Goal: Find specific page/section: Find specific page/section

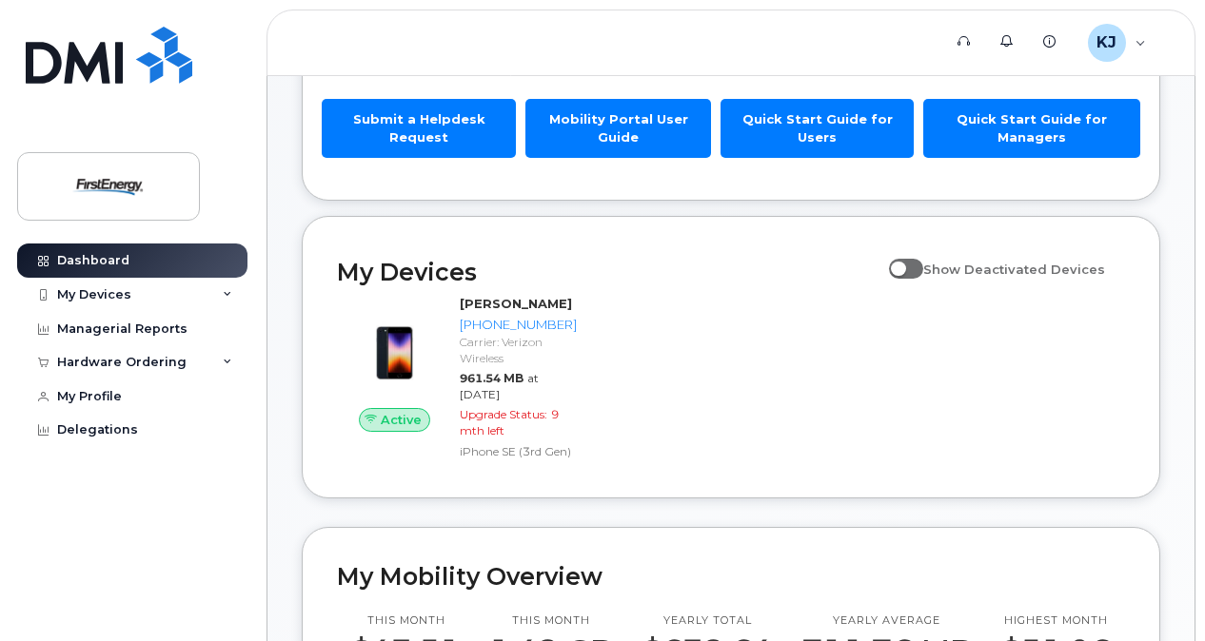
scroll to position [175, 0]
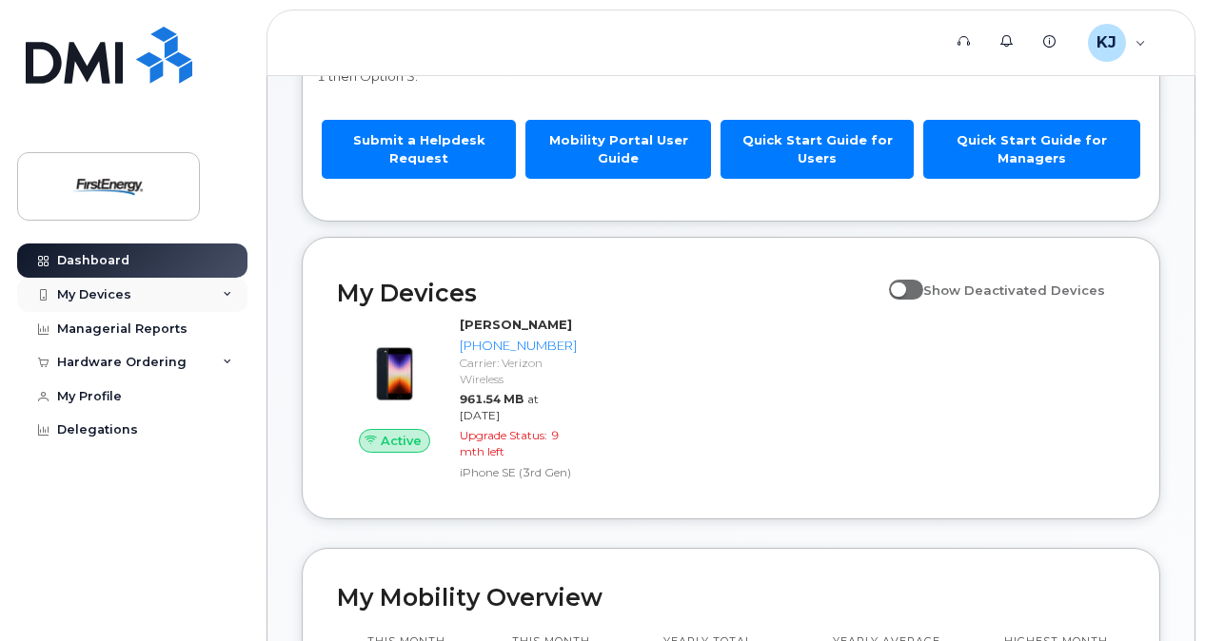
click at [108, 289] on div "My Devices" at bounding box center [94, 294] width 74 height 15
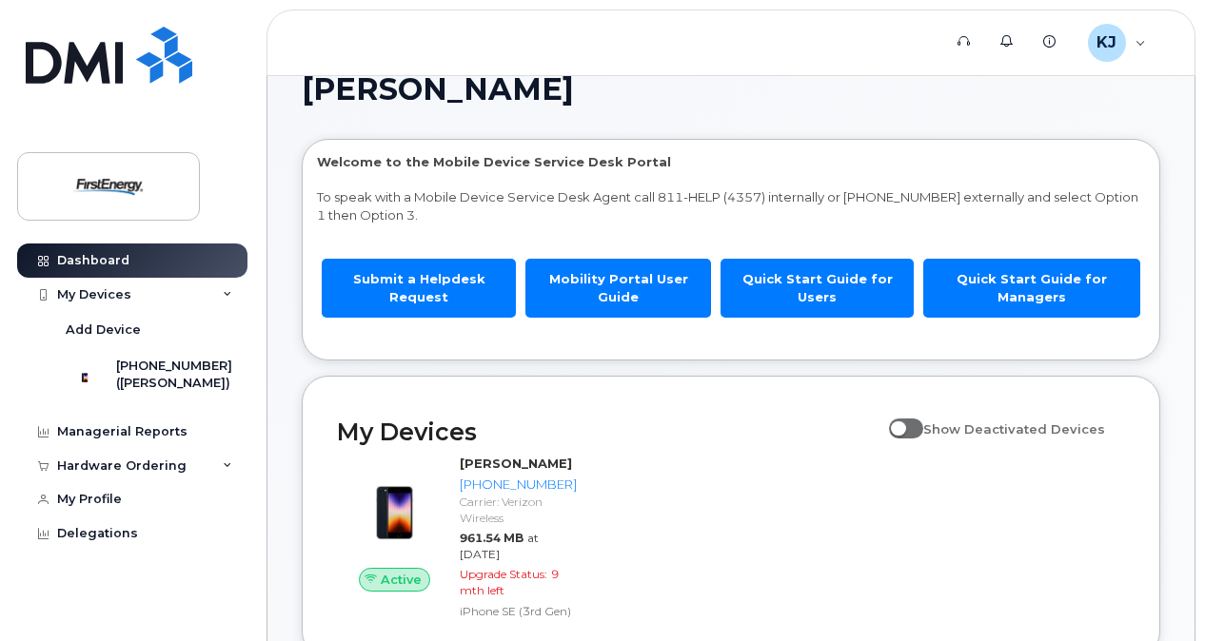
scroll to position [0, 0]
